Goal: Subscribe to service/newsletter

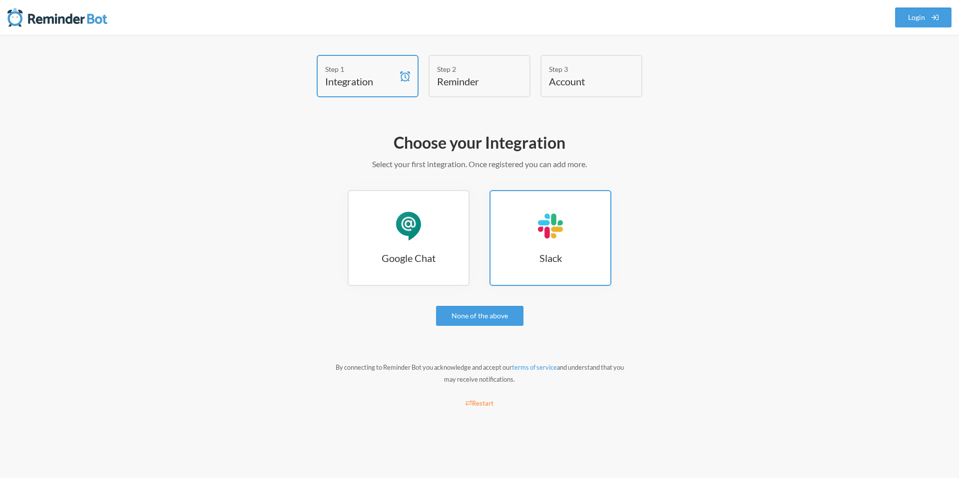
click at [539, 238] on div "Slack" at bounding box center [550, 226] width 30 height 30
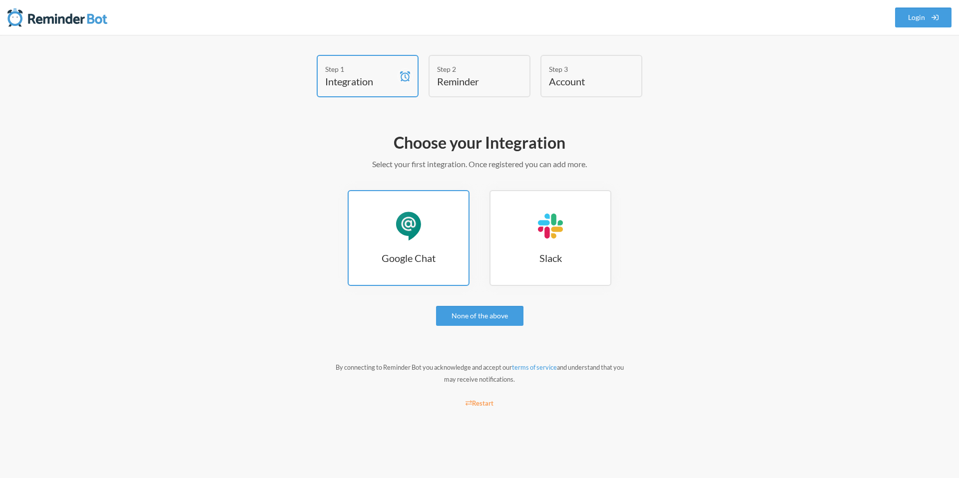
click at [459, 243] on link "Google Chat Google Chat" at bounding box center [409, 238] width 122 height 96
click at [389, 213] on link "Google Chat Google Chat" at bounding box center [409, 238] width 122 height 96
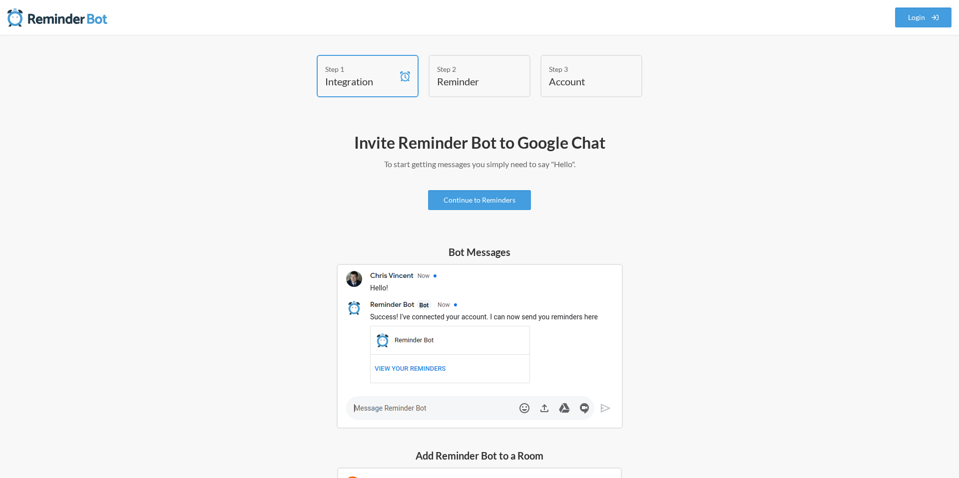
click at [471, 71] on div "Step 2" at bounding box center [472, 69] width 70 height 10
click at [453, 199] on link "Continue to Reminders" at bounding box center [479, 200] width 103 height 20
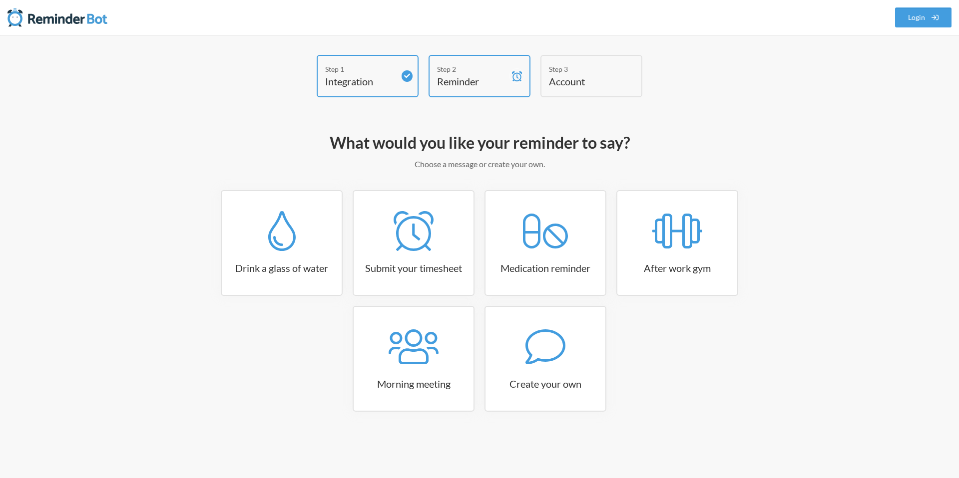
click at [489, 64] on div "Step 2" at bounding box center [472, 69] width 70 height 10
click at [567, 71] on div "Step 3" at bounding box center [584, 69] width 70 height 10
click at [919, 12] on link "Login" at bounding box center [923, 17] width 57 height 20
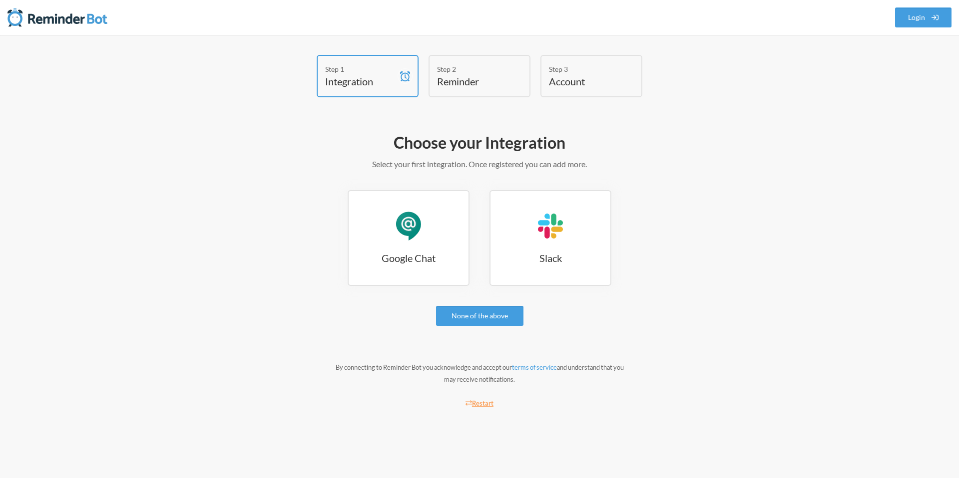
click at [480, 404] on small "Restart" at bounding box center [479, 403] width 28 height 8
